Goal: Information Seeking & Learning: Learn about a topic

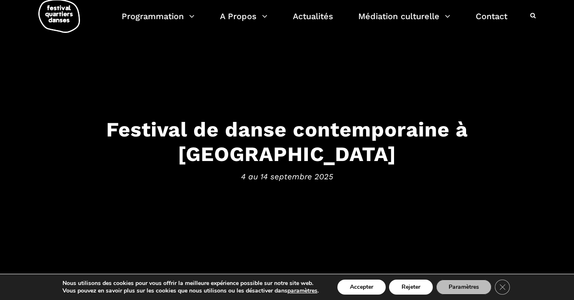
scroll to position [17, 0]
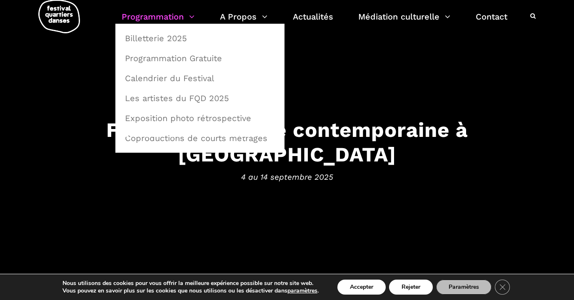
click at [180, 16] on link "Programmation" at bounding box center [158, 17] width 73 height 14
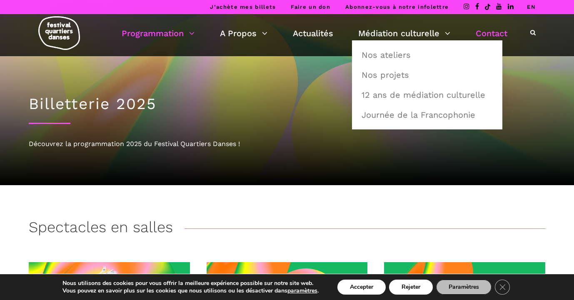
click at [488, 33] on link "Contact" at bounding box center [491, 33] width 32 height 14
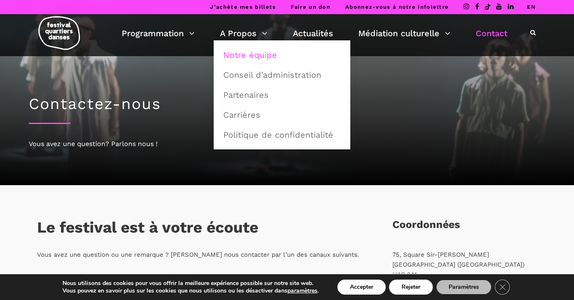
click at [244, 56] on link "Notre équipe" at bounding box center [281, 54] width 127 height 19
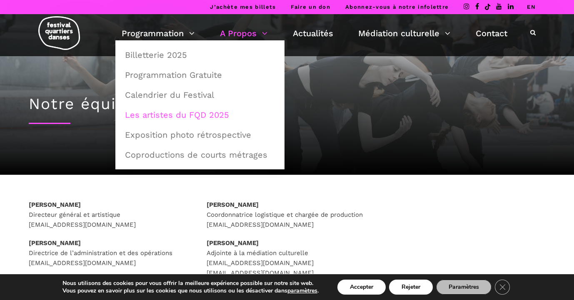
click at [176, 117] on link "Les artistes du FQD 2025" at bounding box center [200, 114] width 160 height 19
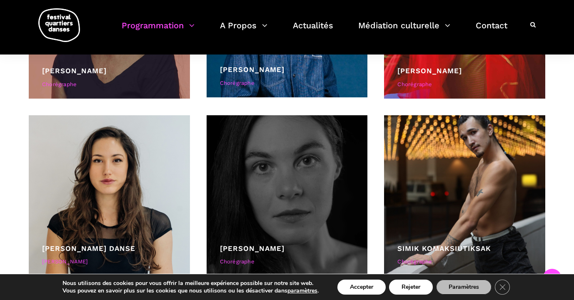
scroll to position [1559, 0]
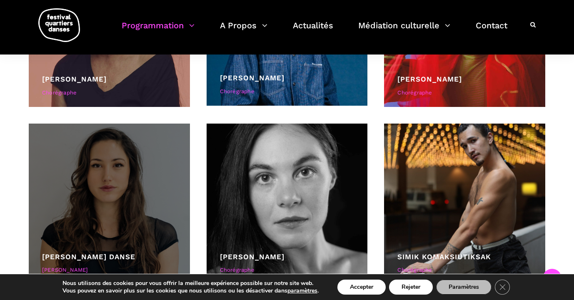
click at [92, 198] on div at bounding box center [109, 204] width 161 height 161
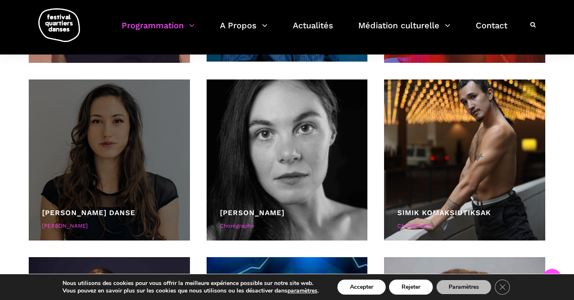
scroll to position [1605, 0]
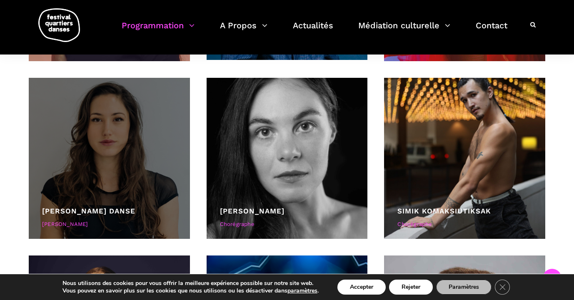
click at [84, 209] on link "Pauline Berndsen Danse" at bounding box center [88, 211] width 93 height 8
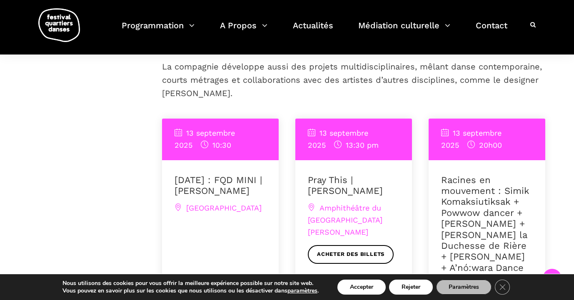
scroll to position [369, 0]
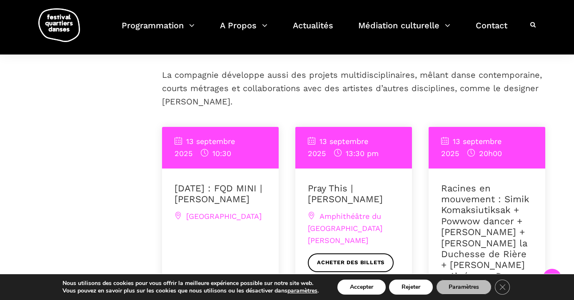
click at [200, 183] on link "13 septembre : FQD MINI | Pauline Berndsen Danse" at bounding box center [217, 193] width 87 height 21
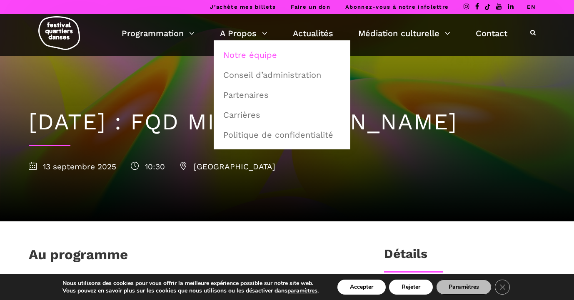
click at [232, 52] on link "Notre équipe" at bounding box center [281, 54] width 127 height 19
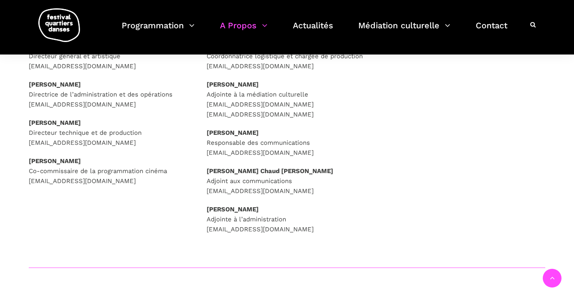
scroll to position [159, 0]
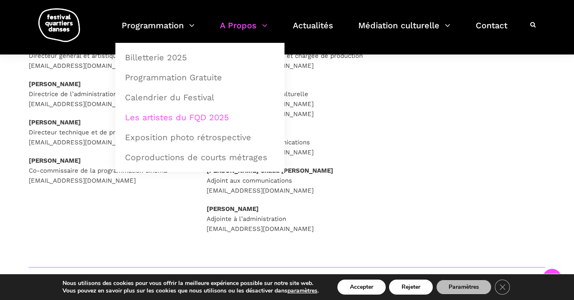
click at [180, 114] on link "Les artistes du FQD 2025" at bounding box center [200, 117] width 160 height 19
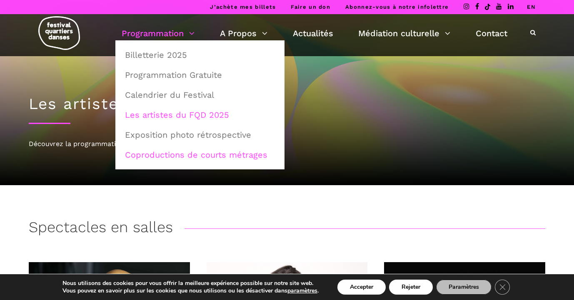
click at [188, 154] on link "Coproductions de courts métrages" at bounding box center [200, 154] width 160 height 19
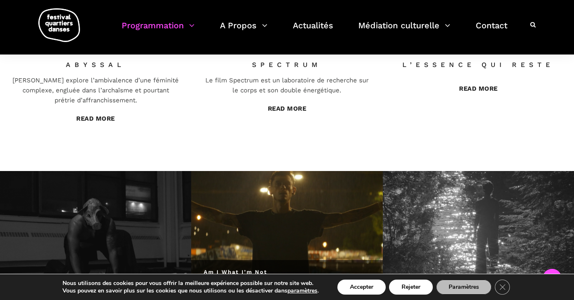
scroll to position [413, 0]
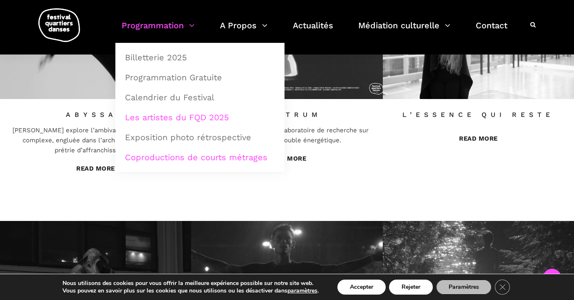
click at [189, 114] on link "Les artistes du FQD 2025" at bounding box center [200, 117] width 160 height 19
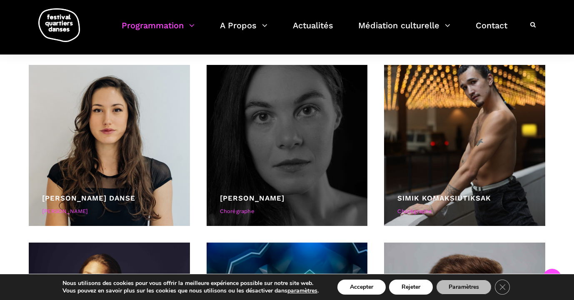
scroll to position [1630, 0]
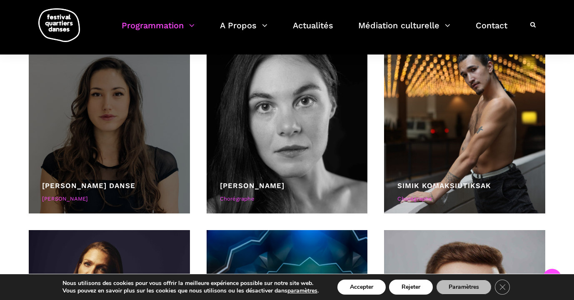
click at [69, 185] on link "[PERSON_NAME] Danse" at bounding box center [88, 185] width 93 height 8
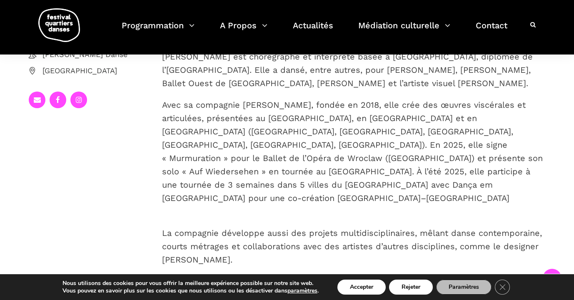
scroll to position [202, 0]
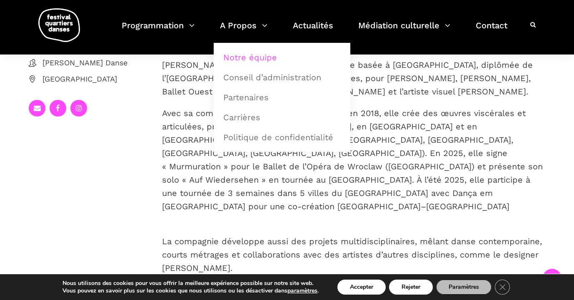
click at [247, 54] on link "Notre équipe" at bounding box center [281, 57] width 127 height 19
